Goal: Information Seeking & Learning: Compare options

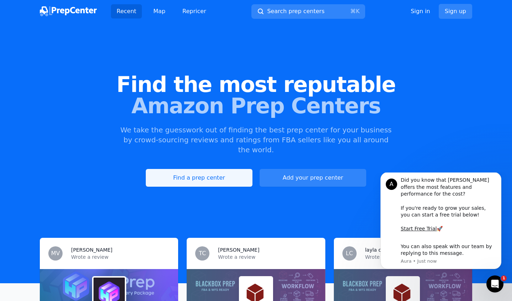
click at [208, 169] on link "Find a prep center" at bounding box center [199, 178] width 107 height 18
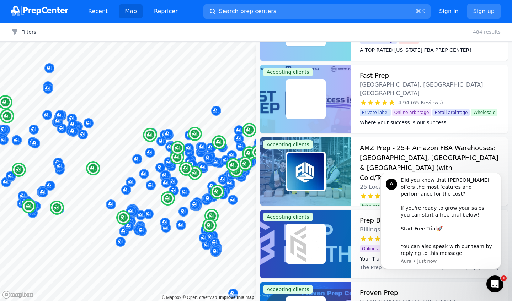
scroll to position [200, 0]
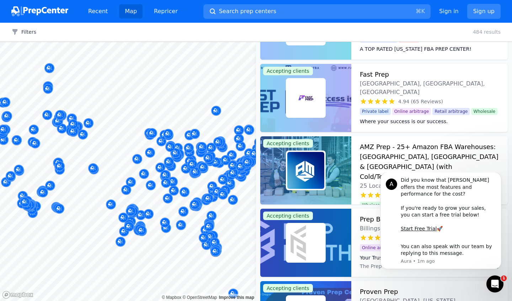
click at [27, 37] on div "Filters Clear all 484 results" at bounding box center [256, 32] width 512 height 19
click at [28, 33] on button "Filters" at bounding box center [23, 31] width 25 height 7
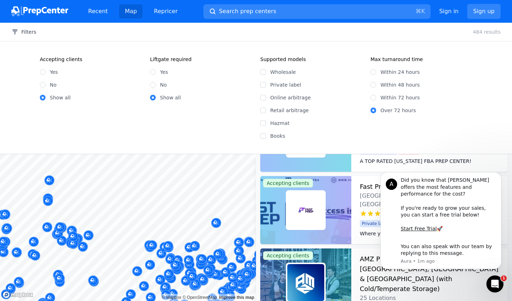
click at [152, 86] on input "No" at bounding box center [153, 85] width 6 height 6
radio input "true"
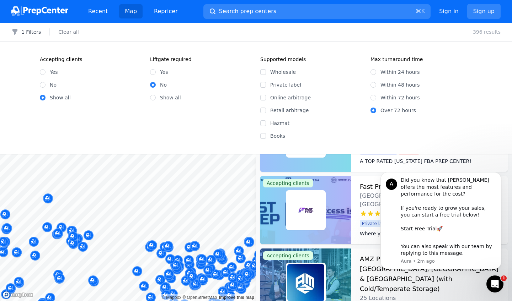
click at [374, 85] on input "Within 48 hours" at bounding box center [373, 85] width 6 height 6
radio input "true"
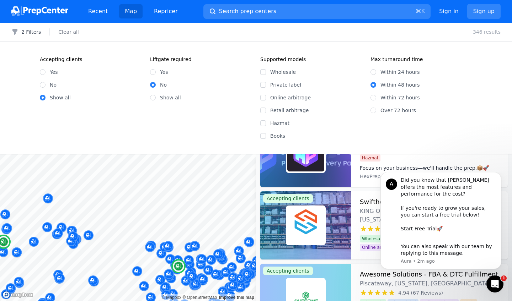
scroll to position [42, 0]
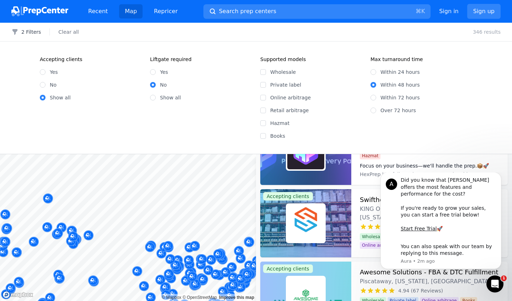
click at [266, 69] on div "Wholesale" at bounding box center [311, 72] width 102 height 7
click at [262, 72] on input "Wholesale" at bounding box center [263, 72] width 6 height 6
click at [264, 71] on input "Wholesale" at bounding box center [263, 72] width 6 height 6
checkbox input "true"
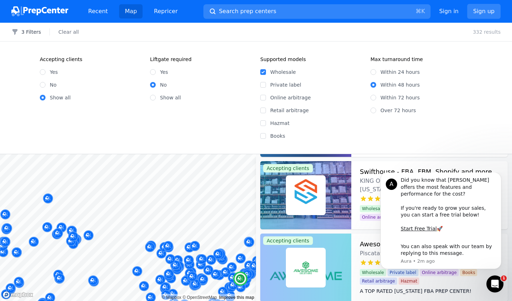
scroll to position [77, 0]
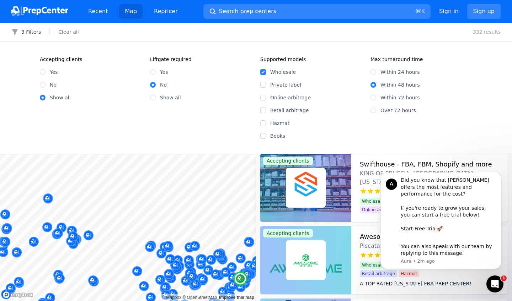
click at [385, 166] on h3 "Swifthouse - FBA, FBM, Shopify and more" at bounding box center [426, 165] width 132 height 10
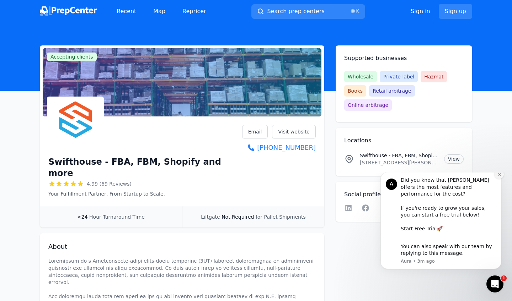
click at [500, 177] on icon "Dismiss notification" at bounding box center [499, 175] width 4 height 4
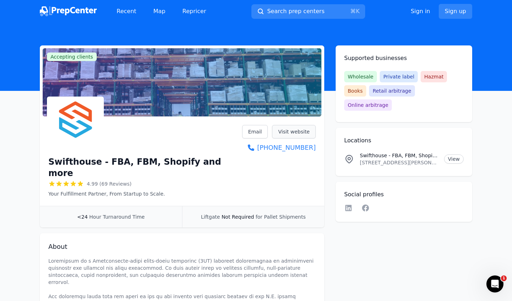
click at [296, 133] on link "Visit website" at bounding box center [294, 132] width 44 height 14
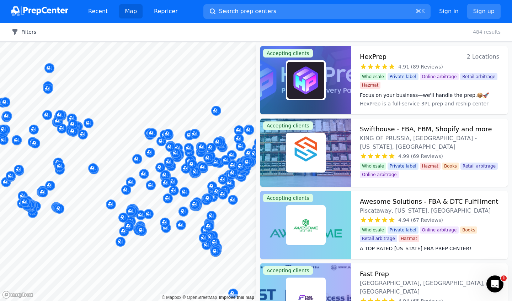
click at [22, 30] on button "Filters" at bounding box center [23, 31] width 25 height 7
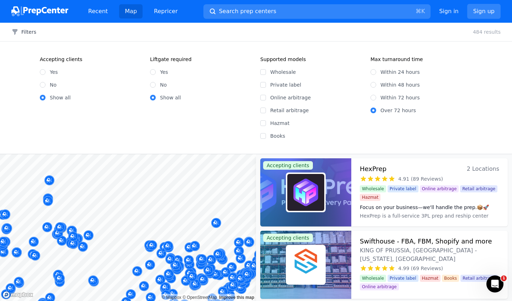
click at [153, 85] on input "No" at bounding box center [153, 85] width 6 height 6
radio input "true"
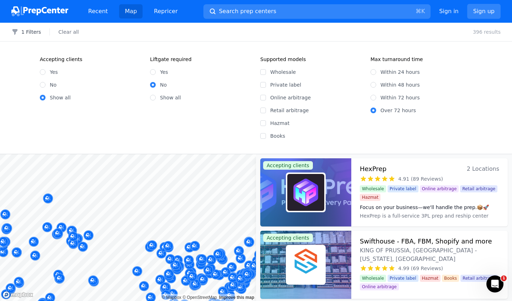
click at [263, 70] on input "Wholesale" at bounding box center [263, 72] width 6 height 6
checkbox input "true"
click at [374, 86] on input "Within 48 hours" at bounding box center [373, 85] width 6 height 6
radio input "true"
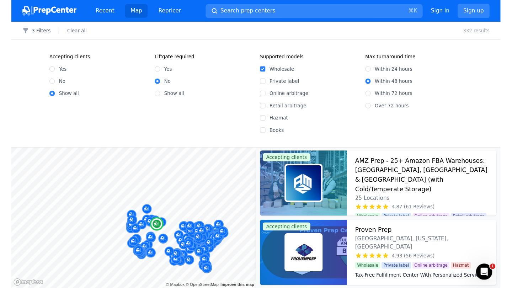
scroll to position [287, 0]
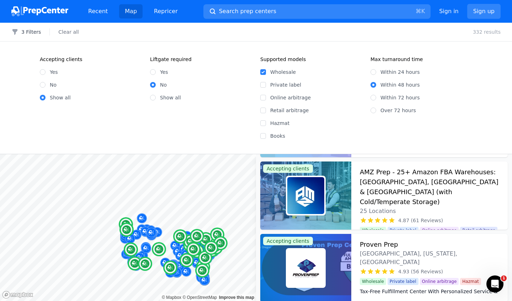
click at [418, 176] on h3 "AMZ Prep - 25+ Amazon FBA Warehouses: [GEOGRAPHIC_DATA], [GEOGRAPHIC_DATA] & [G…" at bounding box center [429, 187] width 139 height 40
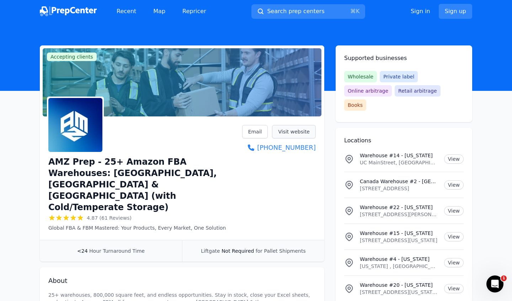
click at [297, 128] on link "Visit website" at bounding box center [294, 132] width 44 height 14
